Goal: Ask a question: Seek information or help from site administrators or community

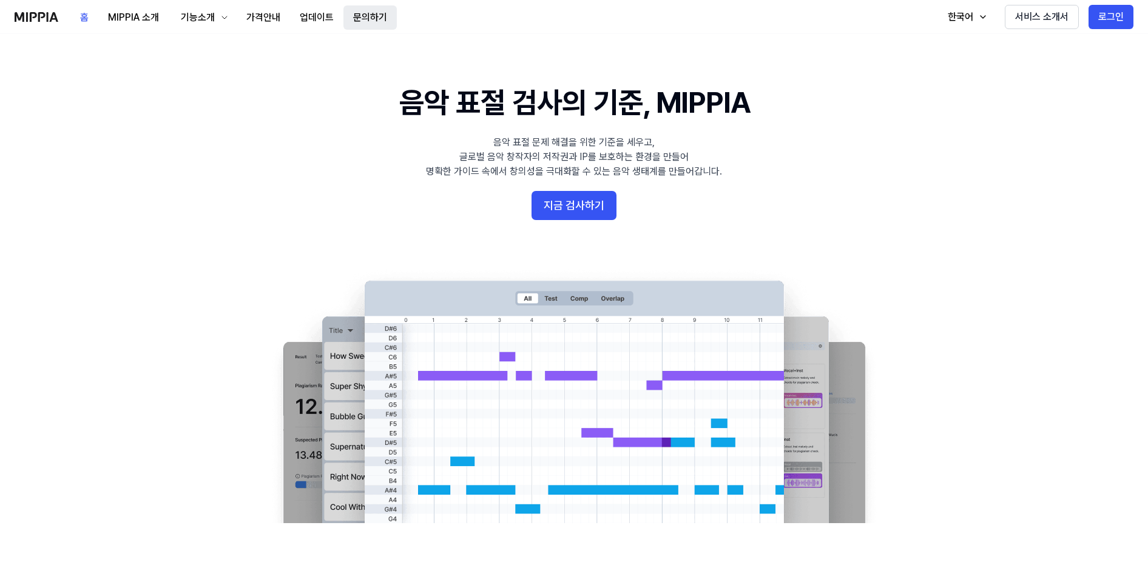
click at [363, 14] on button "문의하기" at bounding box center [369, 17] width 53 height 24
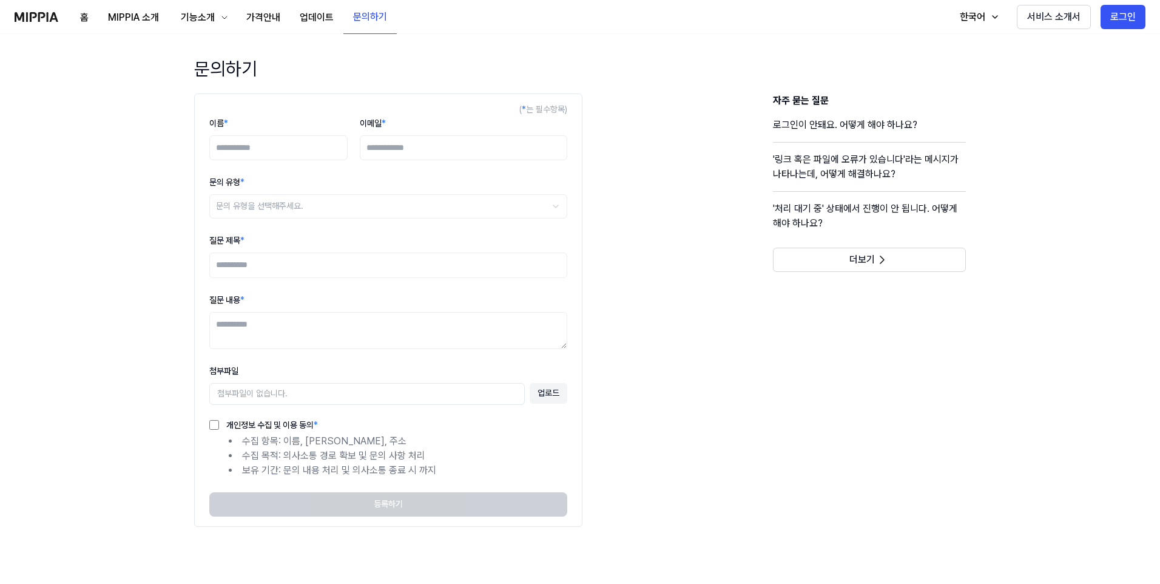
click at [281, 152] on input "이름 *" at bounding box center [278, 147] width 138 height 25
click at [228, 120] on span "*" at bounding box center [226, 123] width 4 height 10
click at [228, 135] on input "이름 *" at bounding box center [278, 147] width 138 height 25
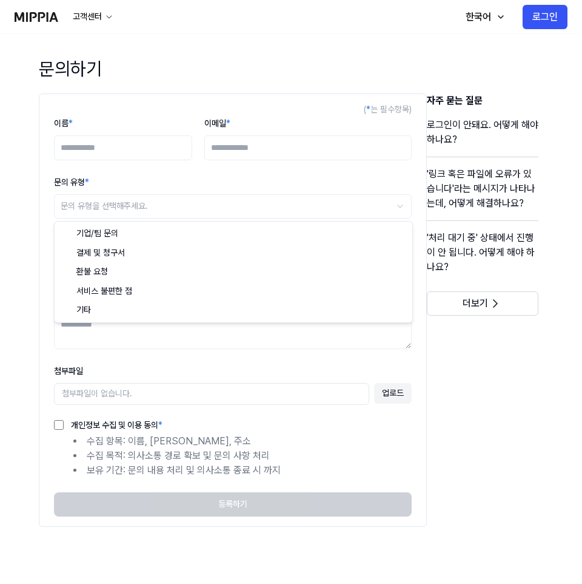
click at [154, 212] on html "홈 MIPPIA 소개 기능소개 가격안내 업데이트 문의하기 고객센터 한국어 서비스 소개서 로그인 문의하기 ( * 는 필수항목) 이름 * 이메일 …" at bounding box center [291, 292] width 582 height 584
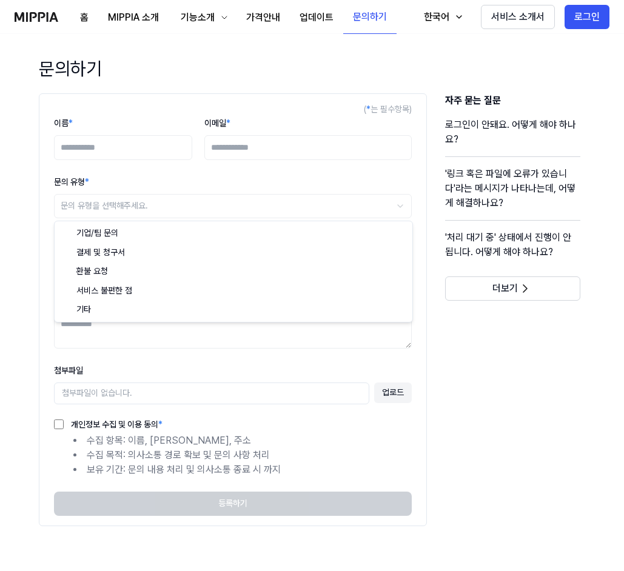
click at [133, 208] on html "홈 MIPPIA 소개 기능소개 가격안내 업데이트 문의하기 고객센터 한국어 서비스 소개서 로그인 문의하기 ( * 는 필수항목) 이름 * 이메일 …" at bounding box center [312, 285] width 624 height 571
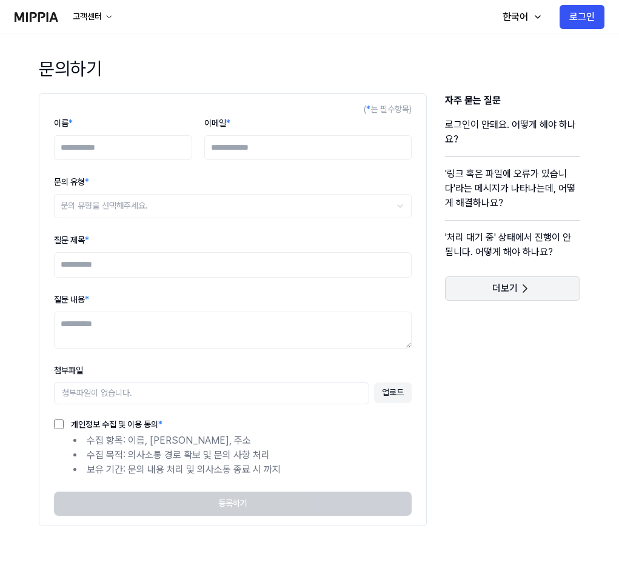
click at [491, 289] on button "더보기" at bounding box center [512, 289] width 135 height 24
click at [496, 131] on h4 "로그인이 안돼요. 어떻게 해야 하나요?" at bounding box center [512, 137] width 135 height 39
